Goal: Information Seeking & Learning: Check status

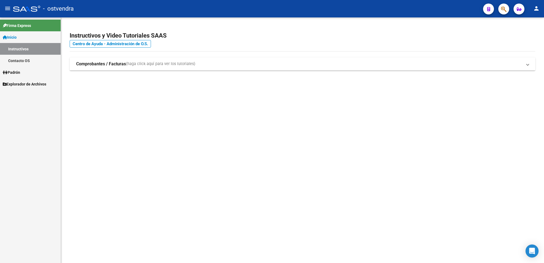
click at [20, 70] on span "Padrón" at bounding box center [11, 72] width 17 height 6
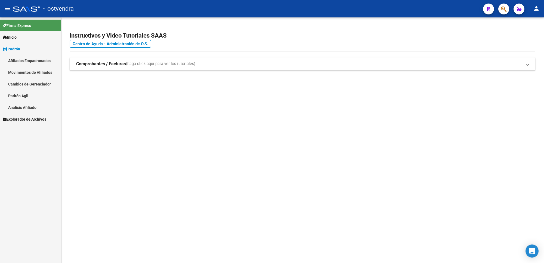
click at [31, 108] on link "Análisis Afiliado" at bounding box center [30, 107] width 61 height 12
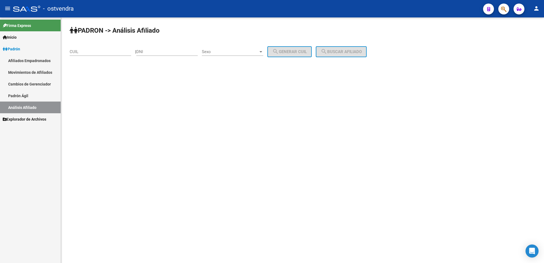
click at [86, 52] on input "CUIL" at bounding box center [100, 51] width 61 height 5
paste input "20-36385365-0"
click at [346, 49] on span "search Buscar afiliado" at bounding box center [341, 51] width 41 height 5
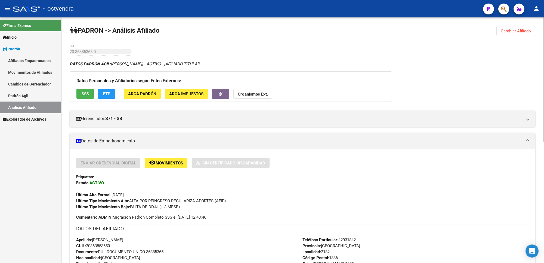
click at [518, 27] on button "Cambiar Afiliado" at bounding box center [515, 31] width 39 height 10
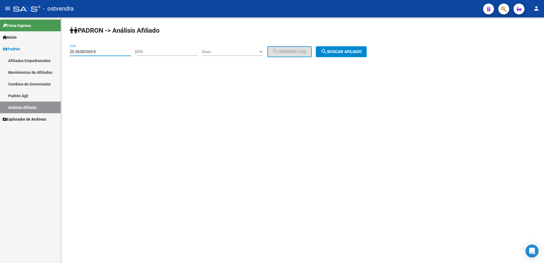
drag, startPoint x: 107, startPoint y: 49, endPoint x: 8, endPoint y: 50, distance: 99.2
click at [0, 48] on mat-sidenav-container "Firma Express Inicio Instructivos Contacto OS Padrón Afiliados Empadronados Mov…" at bounding box center [272, 139] width 544 height 245
paste input "9432166-5"
type input "20-39432166-5"
click at [351, 52] on span "search Buscar afiliado" at bounding box center [341, 51] width 41 height 5
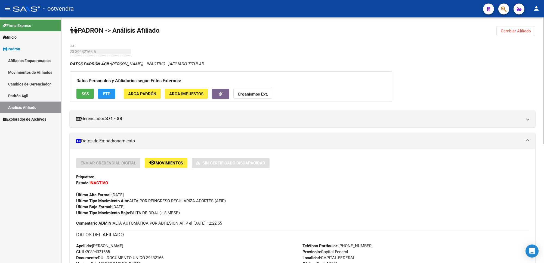
scroll to position [68, 0]
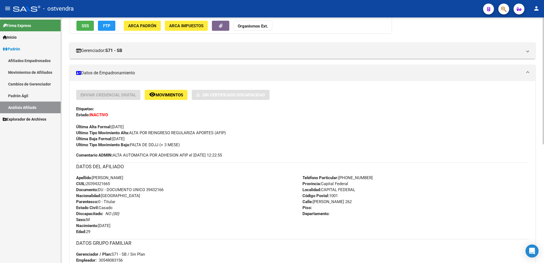
drag, startPoint x: 113, startPoint y: 113, endPoint x: 109, endPoint y: 113, distance: 4.4
click at [113, 113] on div "Enviar Credencial Digital remove_red_eye Movimientos Sin Certificado Discapacid…" at bounding box center [302, 119] width 452 height 58
click at [105, 114] on strong "INACTIVO" at bounding box center [98, 114] width 18 height 5
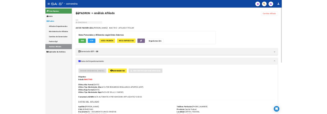
scroll to position [102, 0]
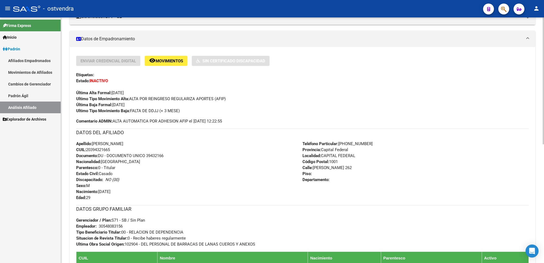
click at [114, 151] on div "Apellido: [PERSON_NAME] CUIL: 20394321665 Documento: DU - DOCUMENTO UNICO 39432…" at bounding box center [189, 171] width 226 height 60
drag, startPoint x: 113, startPoint y: 148, endPoint x: 86, endPoint y: 148, distance: 26.4
click at [86, 148] on div "Apellido: [PERSON_NAME] CUIL: 20394321665 Documento: DU - DOCUMENTO UNICO 39432…" at bounding box center [189, 171] width 226 height 60
copy span "20394321665"
click at [114, 148] on div "Apellido: [PERSON_NAME] CUIL: 20394321665 Documento: DU - DOCUMENTO UNICO 39432…" at bounding box center [189, 171] width 226 height 60
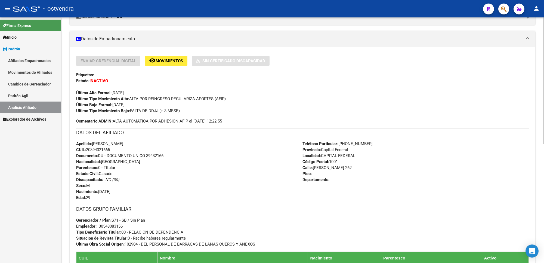
click at [114, 150] on div "Apellido: [PERSON_NAME] CUIL: 20394321665 Documento: DU - DOCUMENTO UNICO 39432…" at bounding box center [189, 171] width 226 height 60
drag, startPoint x: 112, startPoint y: 149, endPoint x: 87, endPoint y: 150, distance: 24.8
click at [87, 150] on span "CUIL: 20394321665" at bounding box center [93, 149] width 34 height 5
copy span "20394321665"
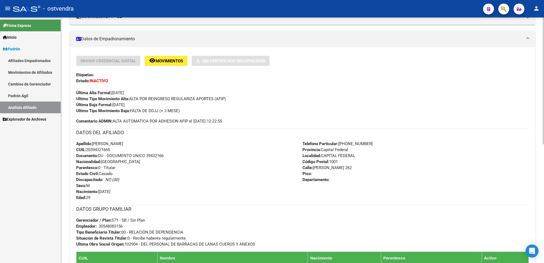
click at [181, 110] on div "Ultimo Tipo Movimiento Baja: FALTA DE DDJJ (+ 3 MESE)" at bounding box center [302, 111] width 452 height 6
drag, startPoint x: 181, startPoint y: 110, endPoint x: 131, endPoint y: 109, distance: 49.8
click at [131, 109] on div "Ultimo Tipo Movimiento Baja: FALTA DE DDJJ (+ 3 MESE)" at bounding box center [302, 111] width 452 height 6
copy span "FALTA DE DDJJ (+ 3 MESE)"
